Goal: Task Accomplishment & Management: Use online tool/utility

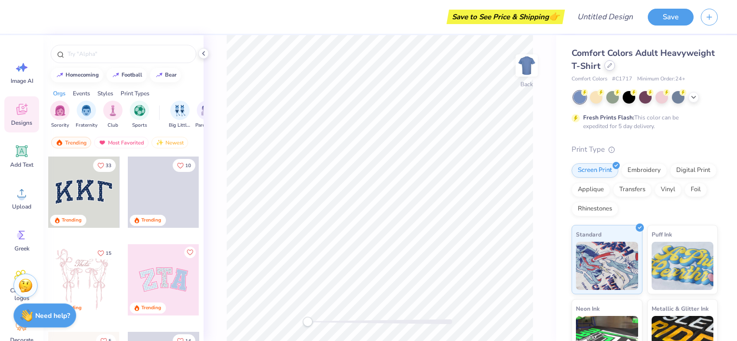
click at [611, 66] on icon at bounding box center [609, 66] width 4 height 4
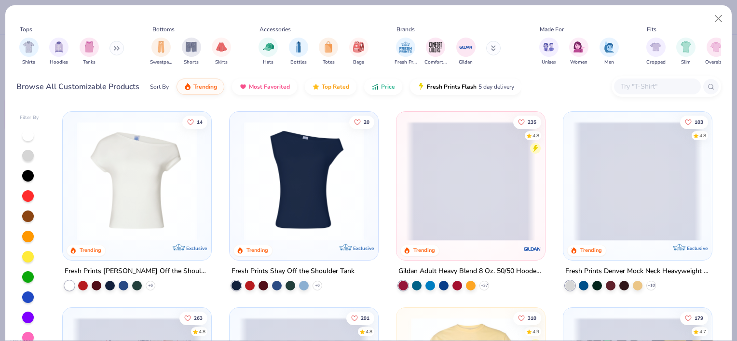
click at [29, 215] on div at bounding box center [28, 217] width 12 height 12
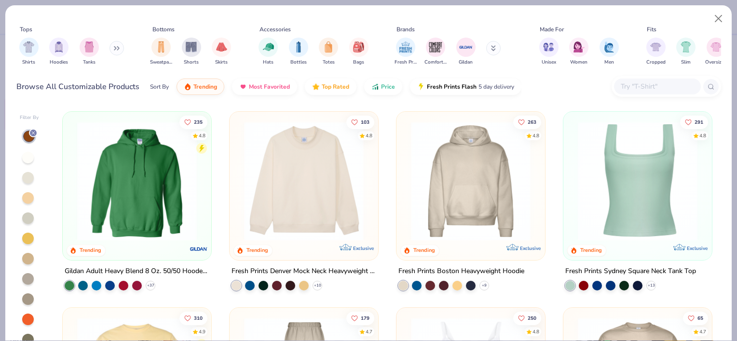
click at [469, 210] on img at bounding box center [470, 181] width 129 height 120
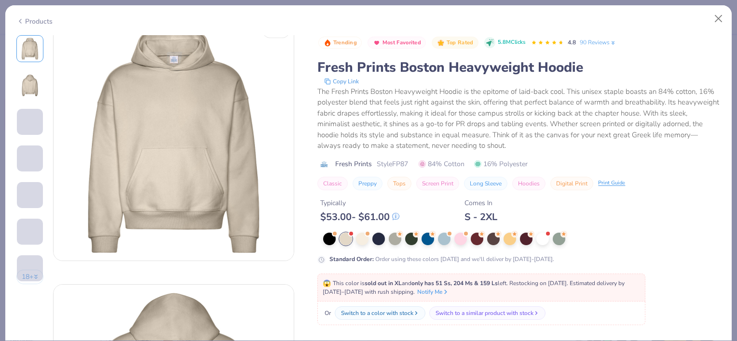
scroll to position [15, 0]
click at [496, 242] on div at bounding box center [493, 238] width 13 height 13
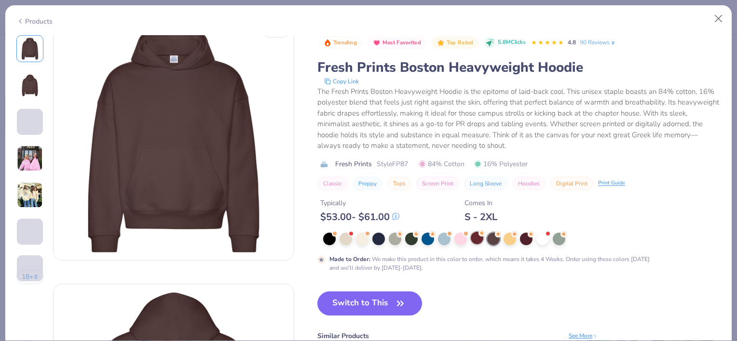
click at [478, 238] on div at bounding box center [477, 238] width 13 height 13
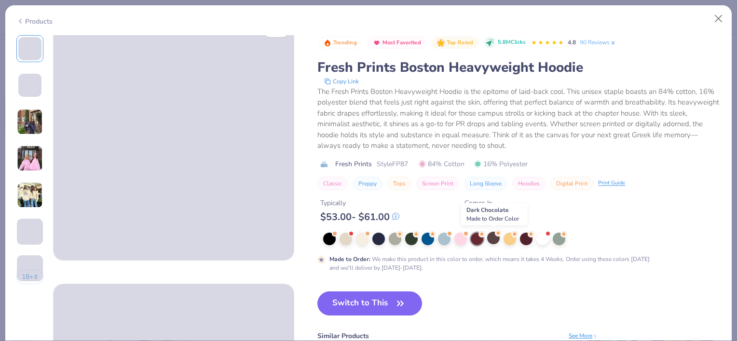
click at [499, 242] on div at bounding box center [493, 238] width 13 height 13
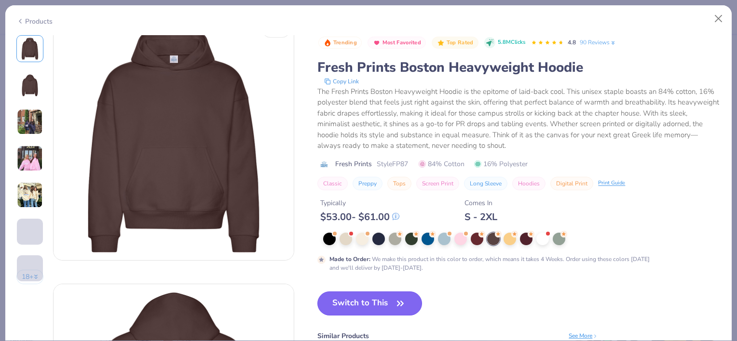
click at [378, 304] on button "Switch to This" at bounding box center [369, 304] width 105 height 24
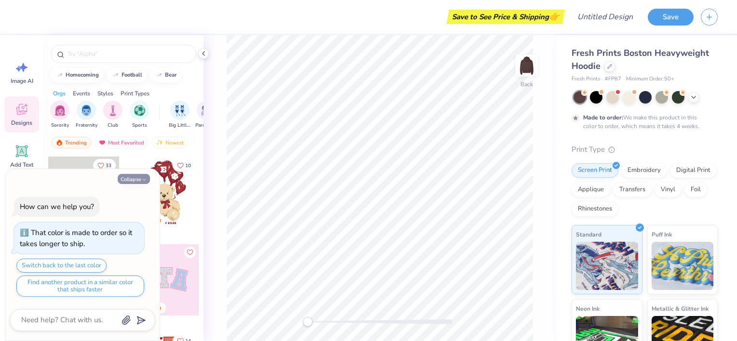
click at [129, 181] on button "Collapse" at bounding box center [134, 179] width 32 height 10
type textarea "x"
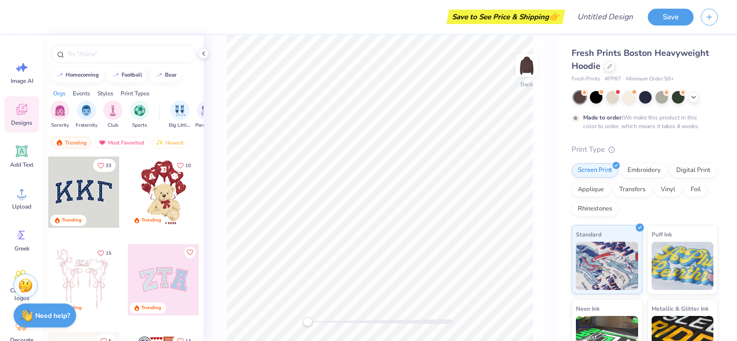
scroll to position [25, 0]
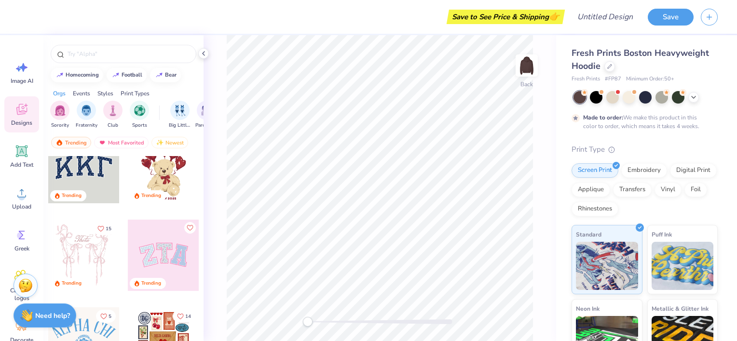
click at [98, 157] on div at bounding box center [83, 167] width 71 height 71
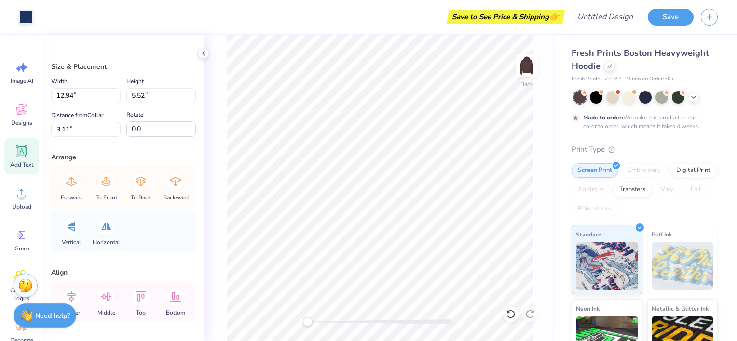
click at [25, 151] on icon at bounding box center [21, 151] width 9 height 9
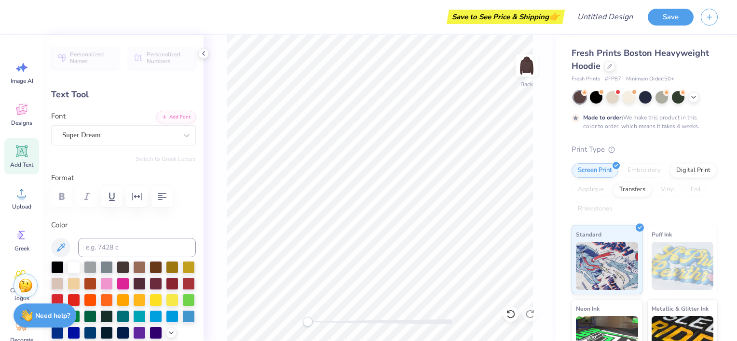
scroll to position [8, 1]
type textarea "T"
click at [15, 239] on icon at bounding box center [21, 235] width 14 height 14
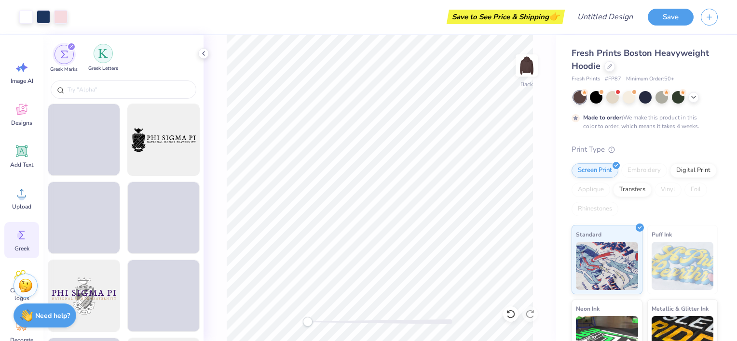
click at [102, 55] on img "filter for Greek Letters" at bounding box center [103, 54] width 10 height 10
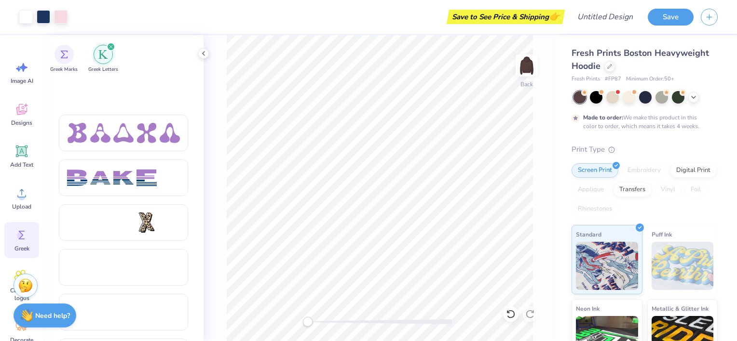
scroll to position [1583, 0]
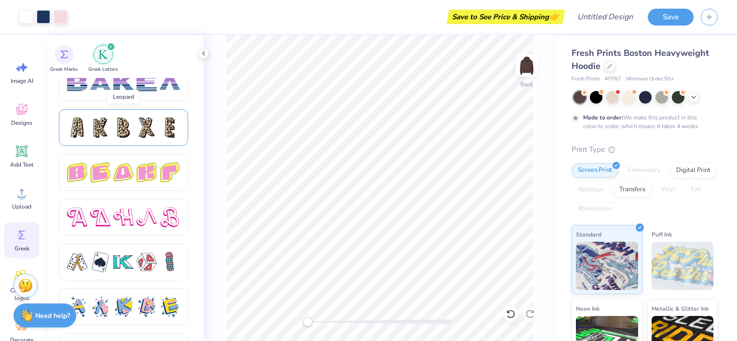
click at [124, 127] on div at bounding box center [123, 128] width 20 height 20
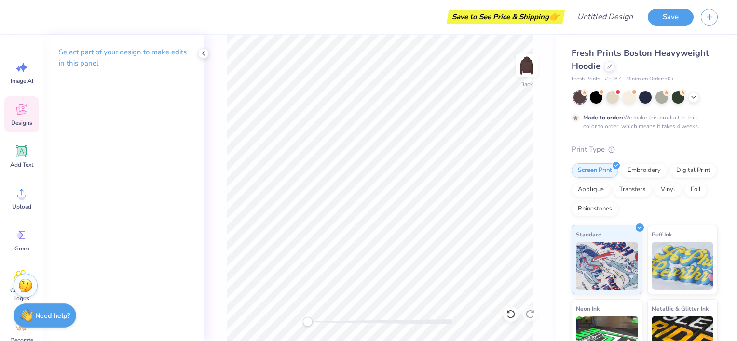
click at [22, 118] on div "Designs" at bounding box center [21, 114] width 35 height 36
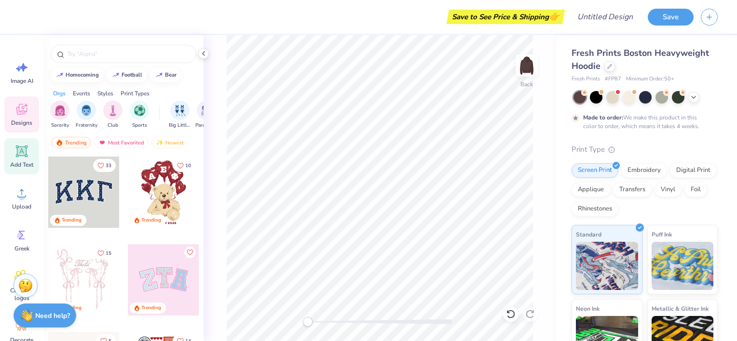
click at [18, 162] on span "Add Text" at bounding box center [21, 165] width 23 height 8
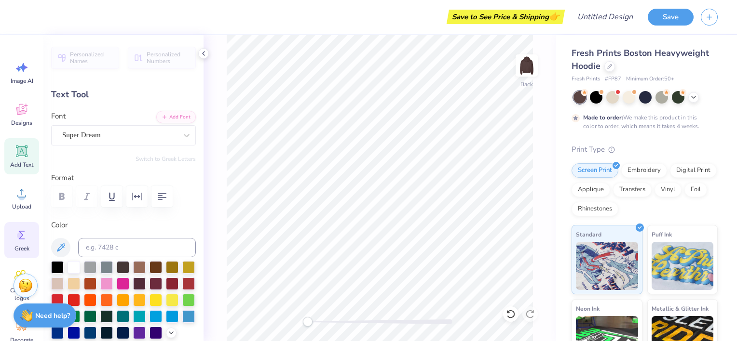
click at [17, 233] on icon at bounding box center [21, 235] width 14 height 14
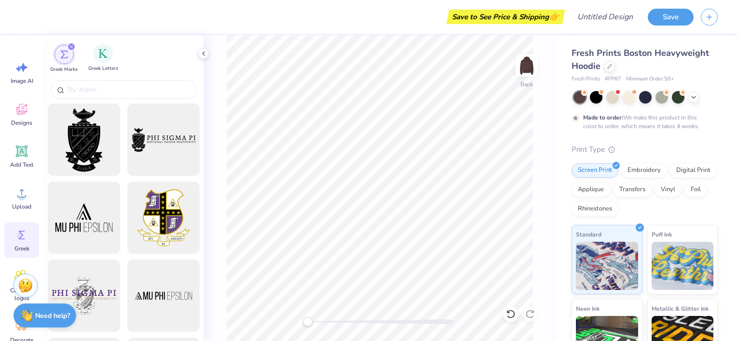
click at [106, 63] on div "Greek Letters" at bounding box center [103, 58] width 30 height 28
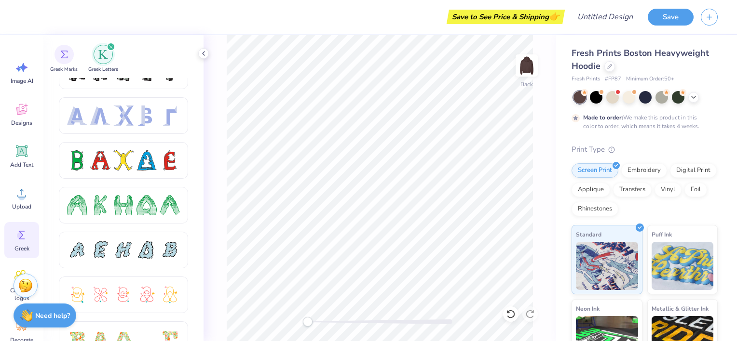
scroll to position [0, 0]
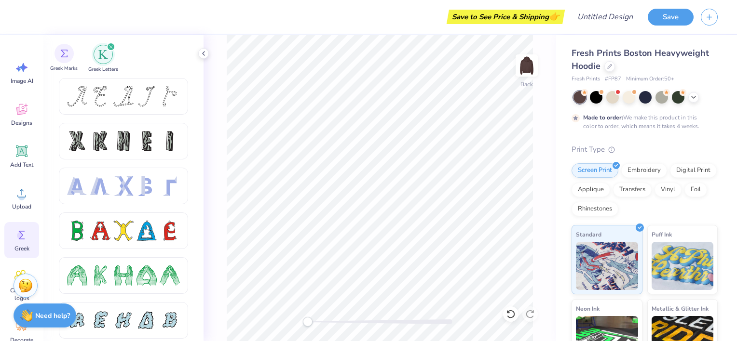
click at [64, 64] on div "Greek Marks" at bounding box center [63, 58] width 27 height 28
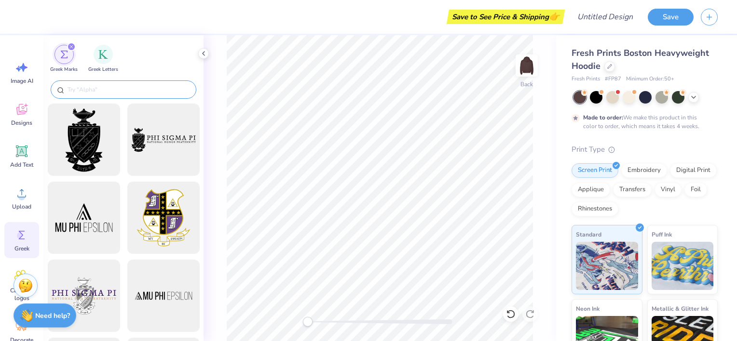
click at [96, 85] on input "text" at bounding box center [128, 90] width 123 height 10
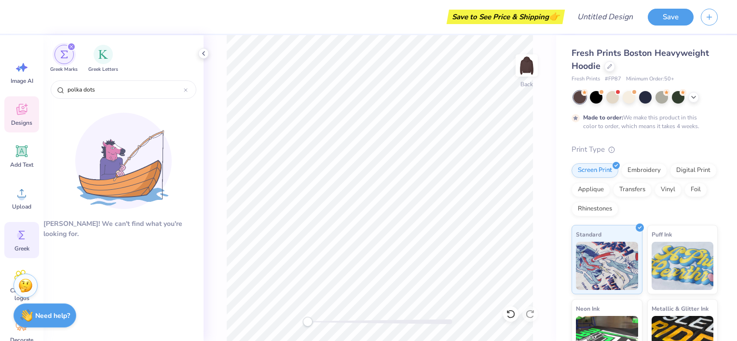
type input "polka dots"
click at [17, 118] on div "Designs" at bounding box center [21, 114] width 35 height 36
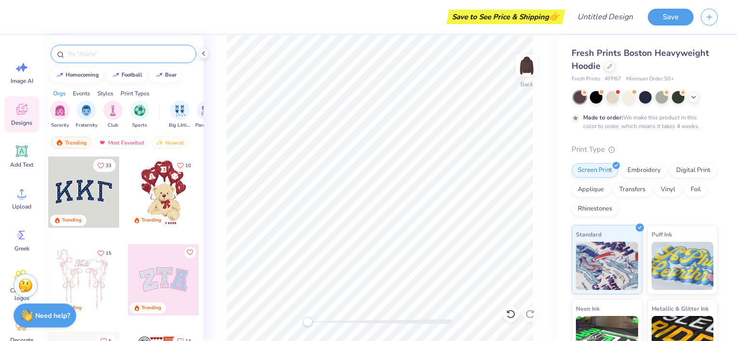
click at [84, 53] on input "text" at bounding box center [128, 54] width 123 height 10
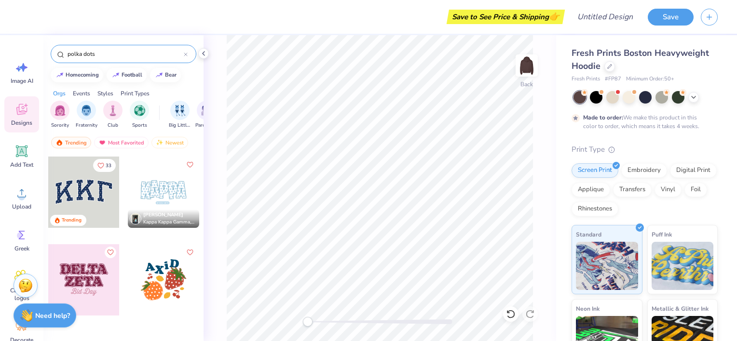
type input "polka dots"
click at [166, 193] on div at bounding box center [163, 192] width 71 height 71
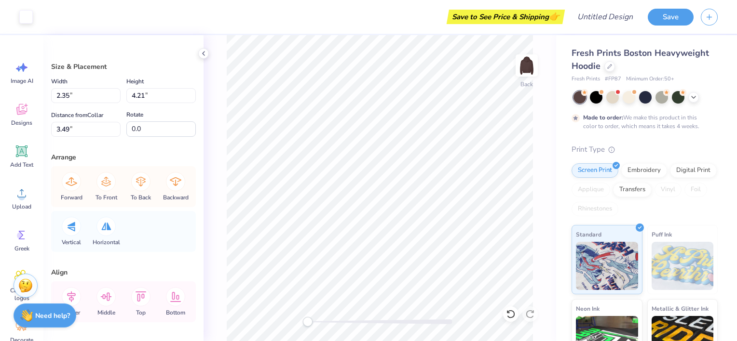
type input "2.47"
type input "4.18"
type input "3.37"
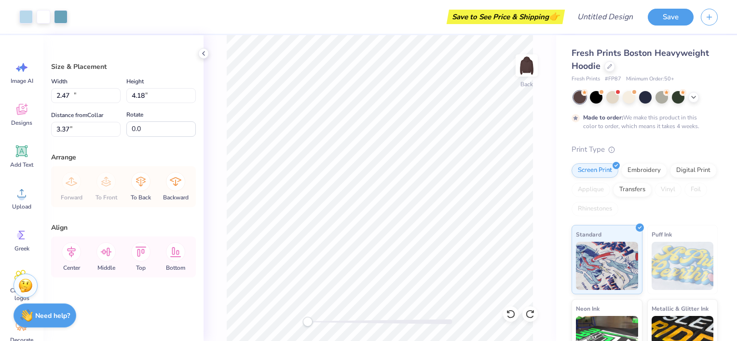
type input "11.50"
type input "6.10"
type input "3.00"
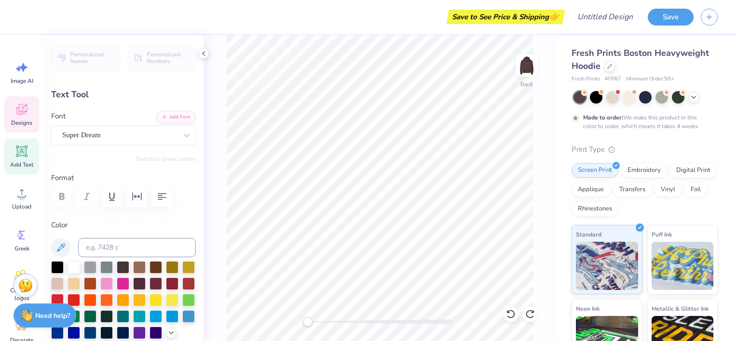
click at [27, 123] on span "Designs" at bounding box center [21, 123] width 21 height 8
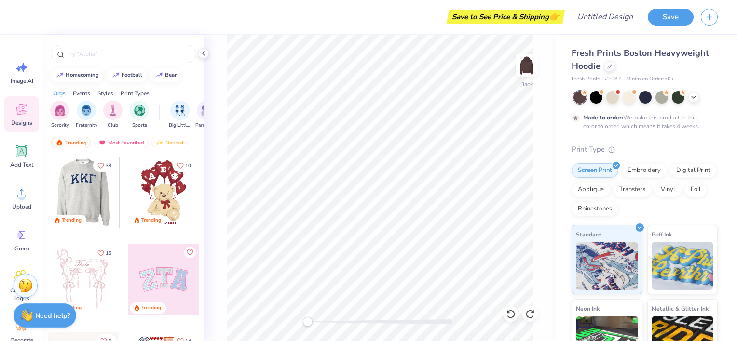
click at [86, 202] on div at bounding box center [84, 192] width 214 height 71
